Goal: Obtain resource: Obtain resource

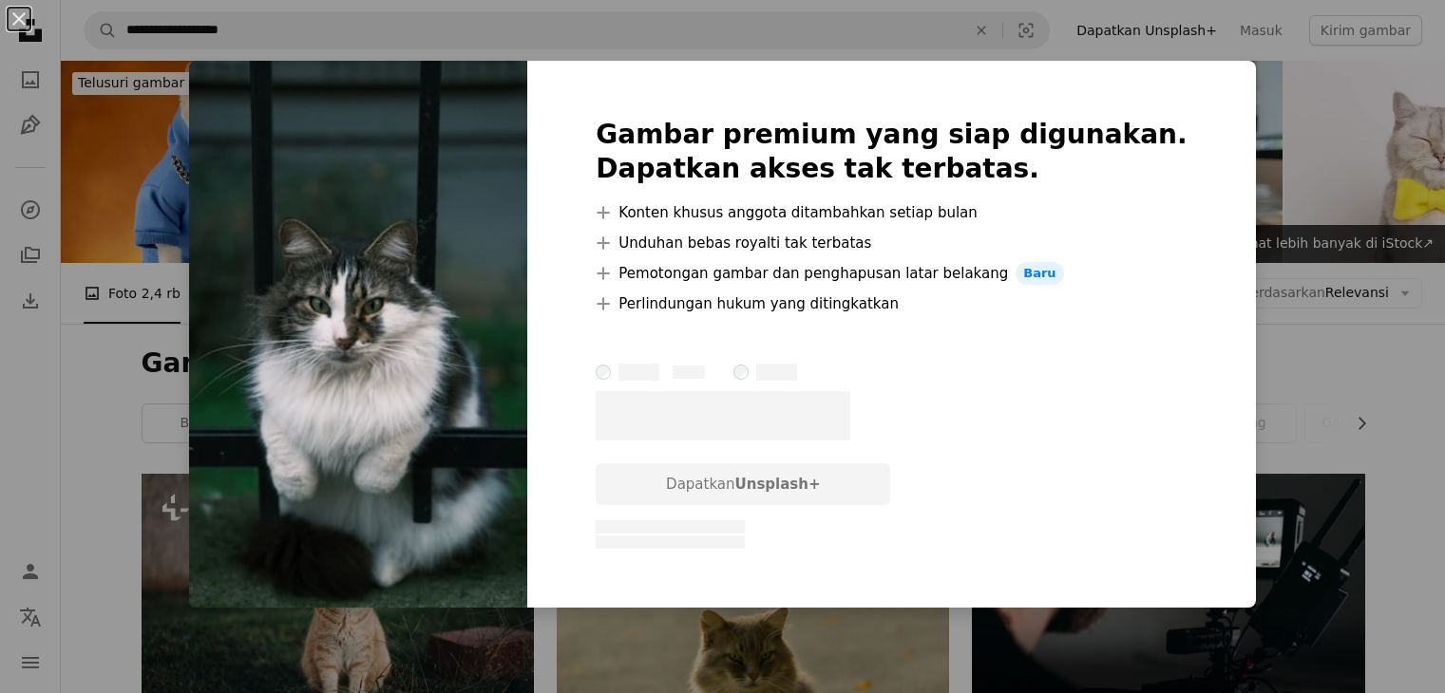
scroll to position [1862, 0]
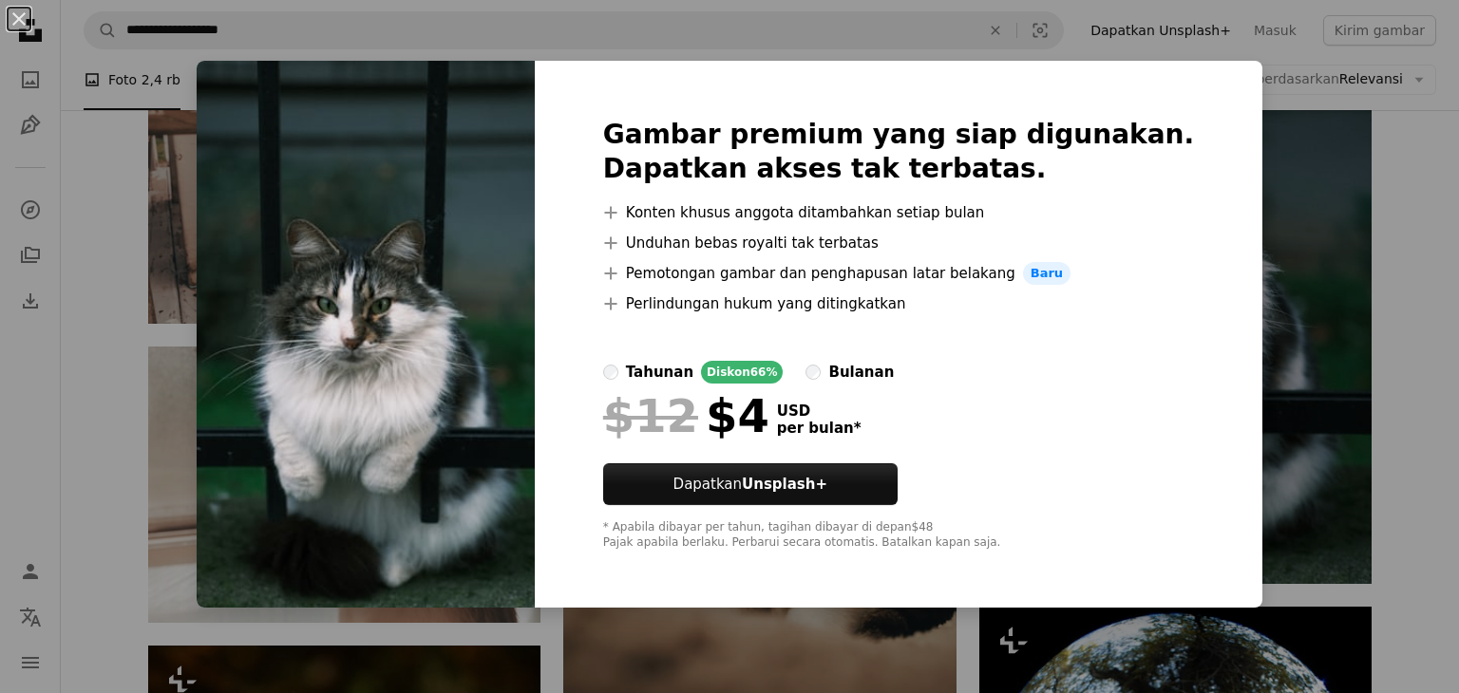
click at [1322, 200] on div "An X shape Gambar premium yang siap digunakan. Dapatkan akses tak terbatas. A p…" at bounding box center [729, 346] width 1459 height 693
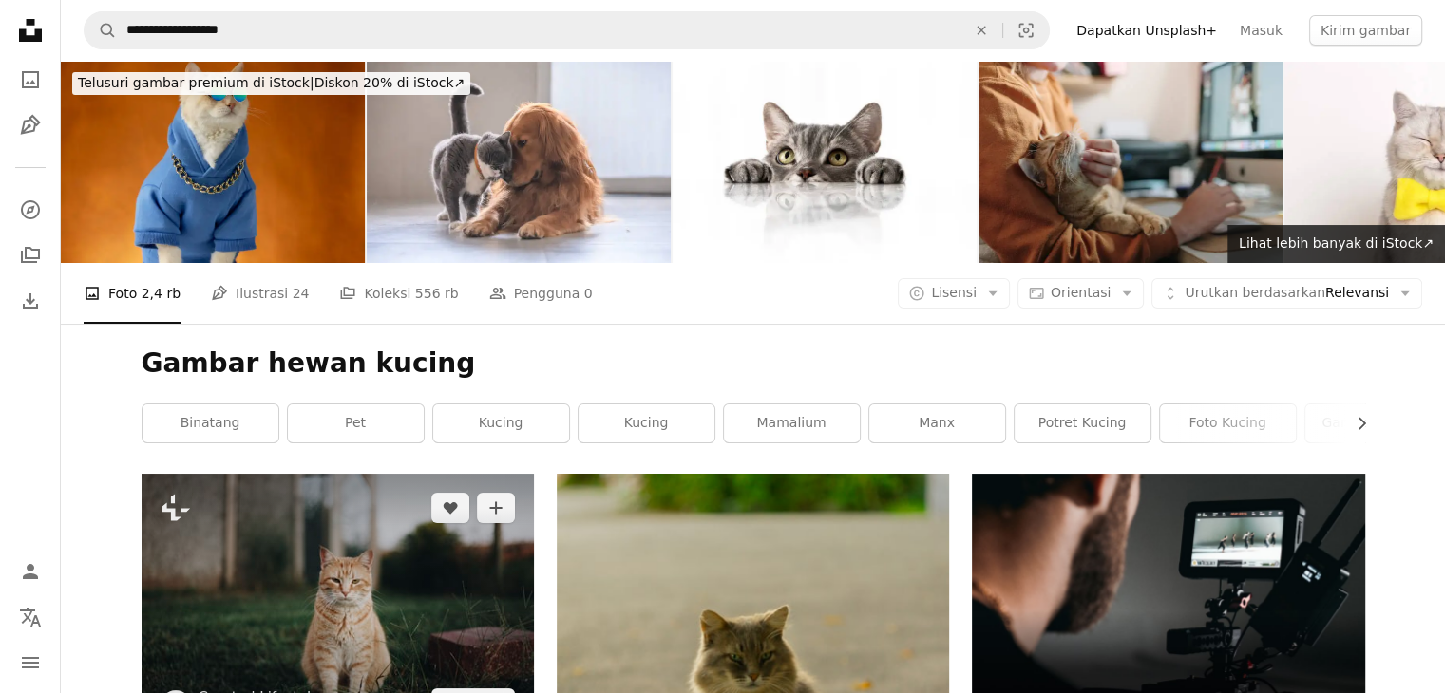
click at [342, 526] on img at bounding box center [338, 606] width 392 height 264
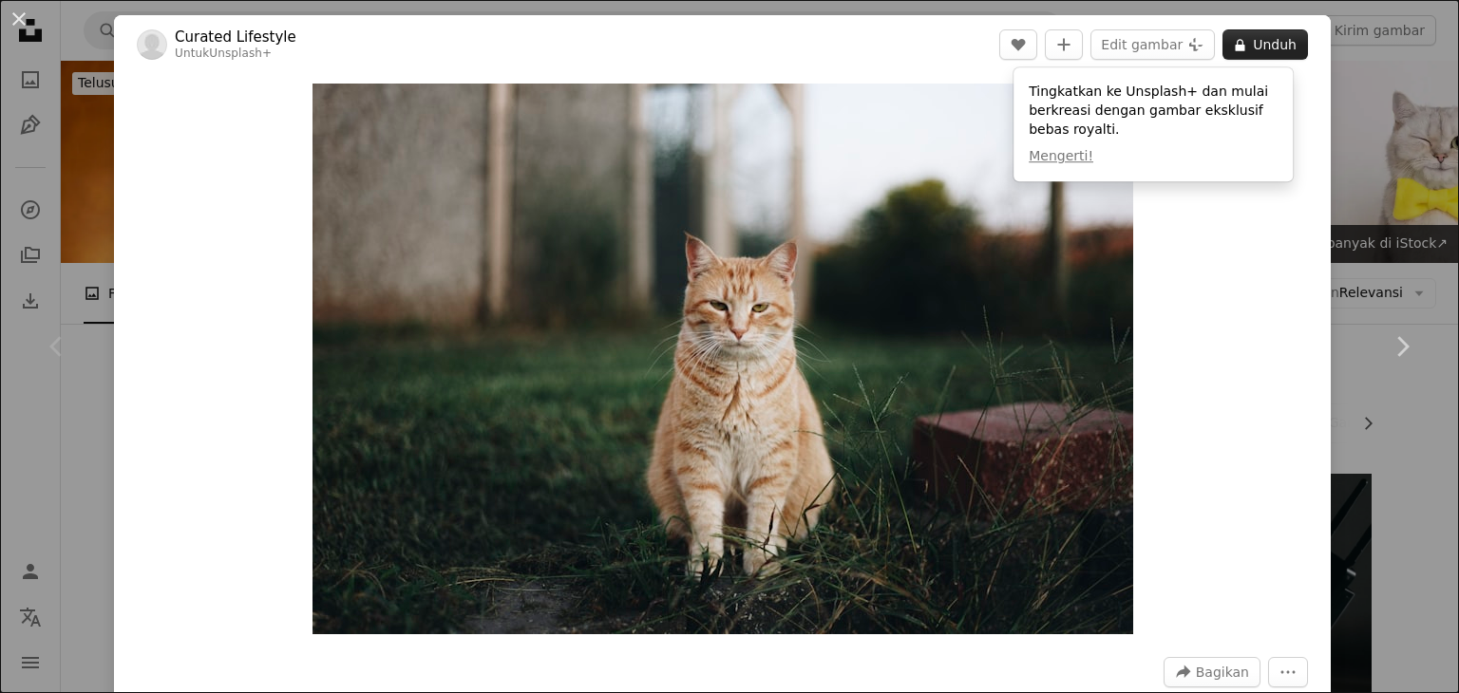
click at [1256, 47] on button "A lock Unduh" at bounding box center [1265, 44] width 85 height 30
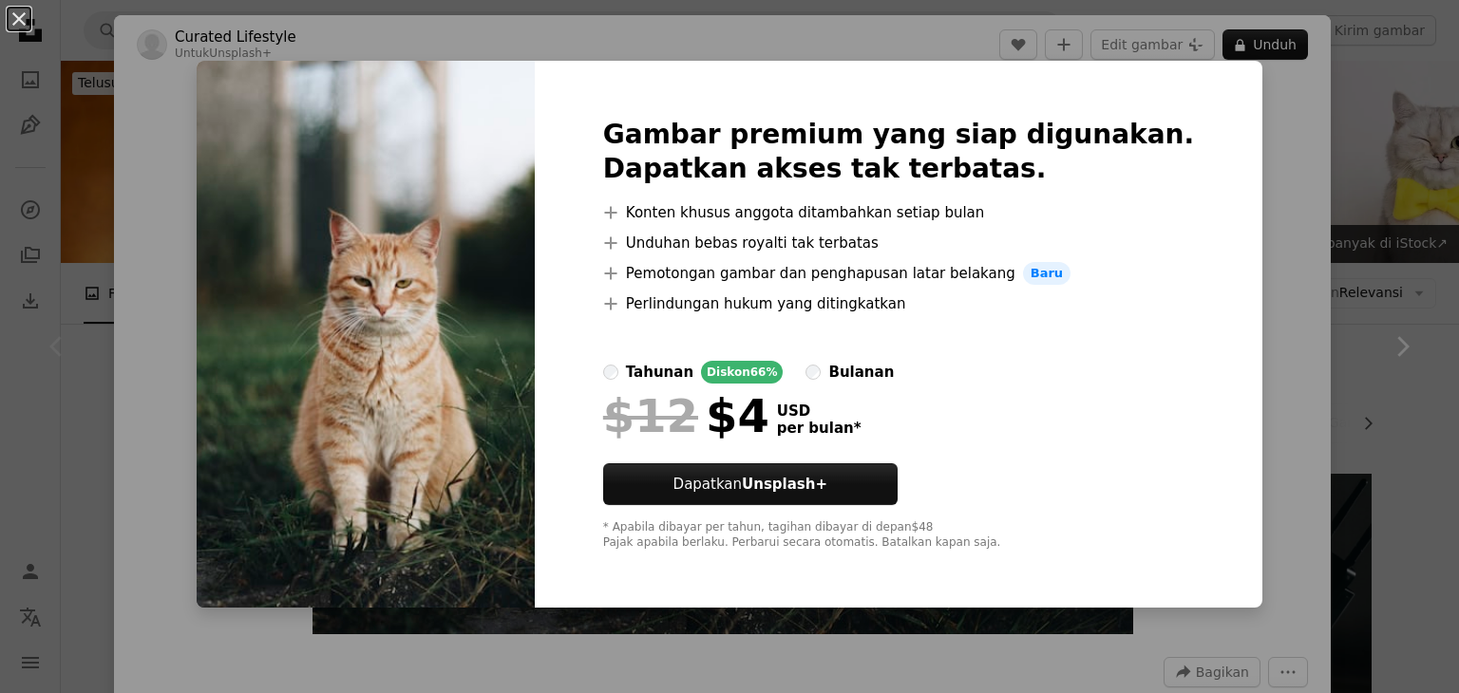
click at [1294, 166] on div "An X shape Gambar premium yang siap digunakan. Dapatkan akses tak terbatas. A p…" at bounding box center [729, 346] width 1459 height 693
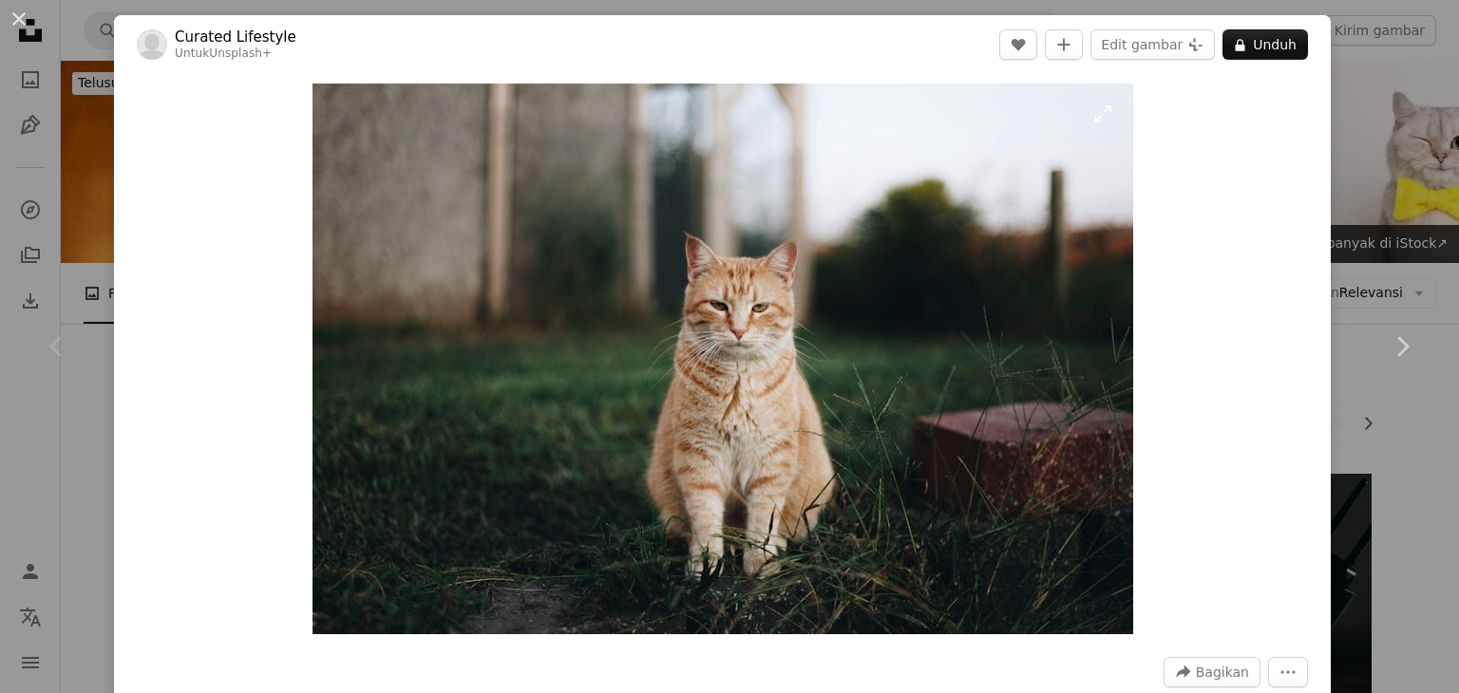
click at [752, 343] on img "Perbesar pada gambar ini" at bounding box center [723, 359] width 821 height 551
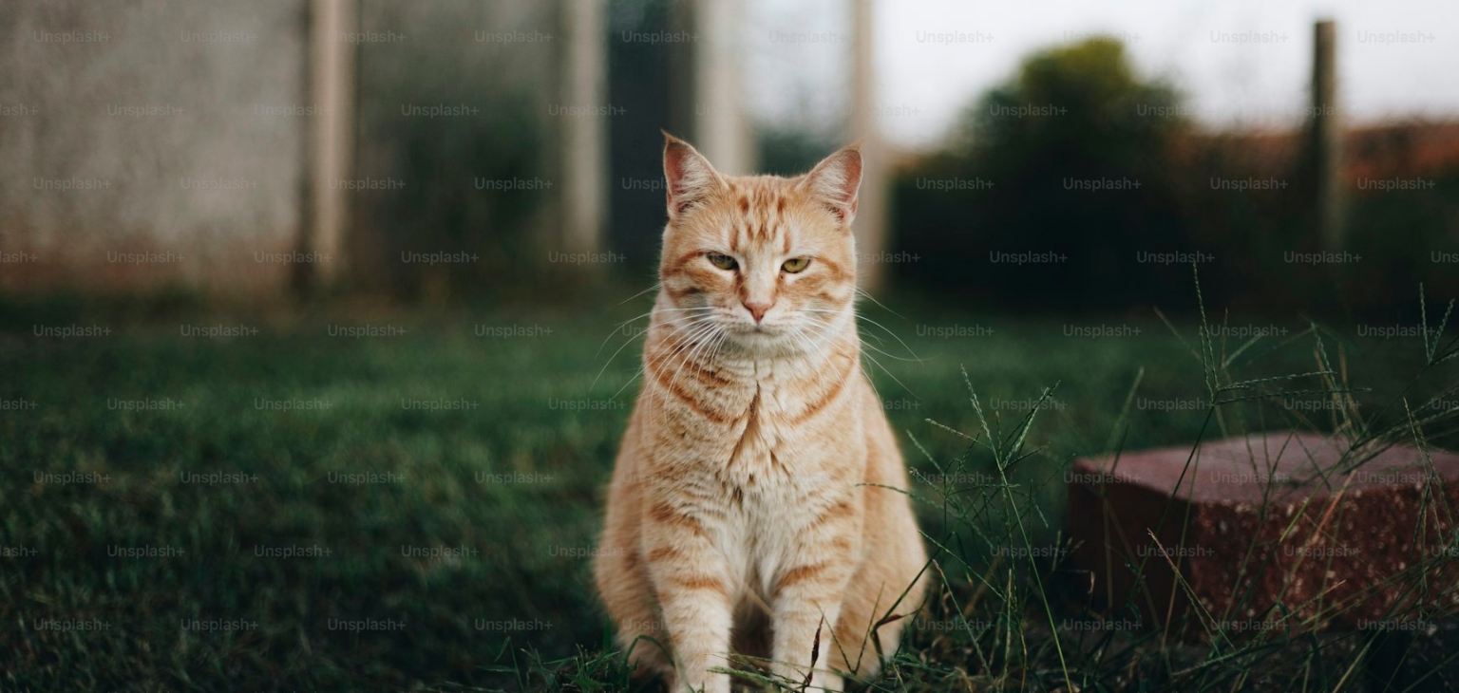
scroll to position [135, 0]
